Goal: Go to known website: Access a specific website the user already knows

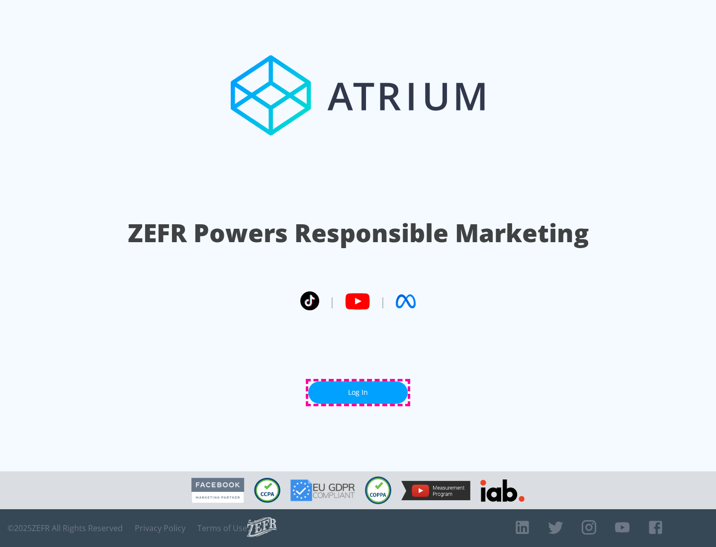
click at [358, 392] on link "Log In" at bounding box center [357, 393] width 99 height 22
